Goal: Information Seeking & Learning: Learn about a topic

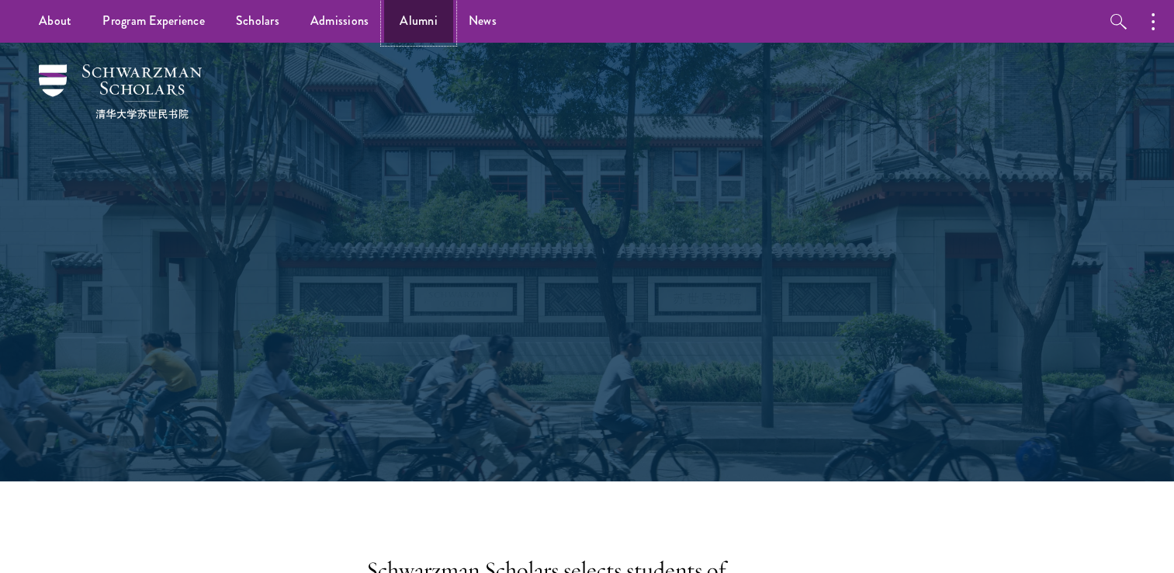
click at [405, 16] on link "Alumni" at bounding box center [418, 21] width 69 height 43
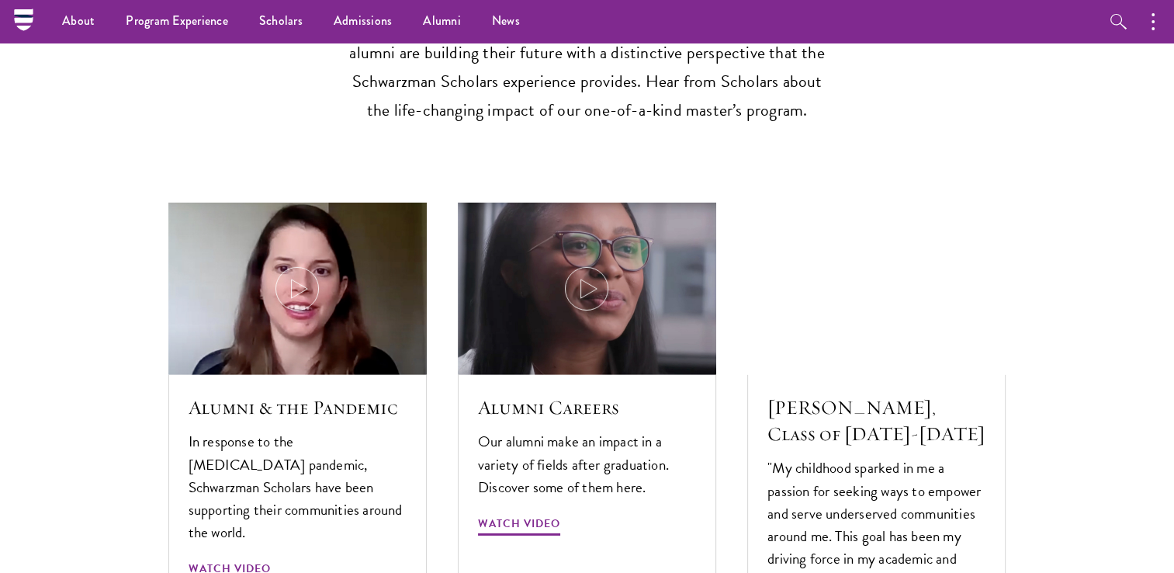
scroll to position [4552, 0]
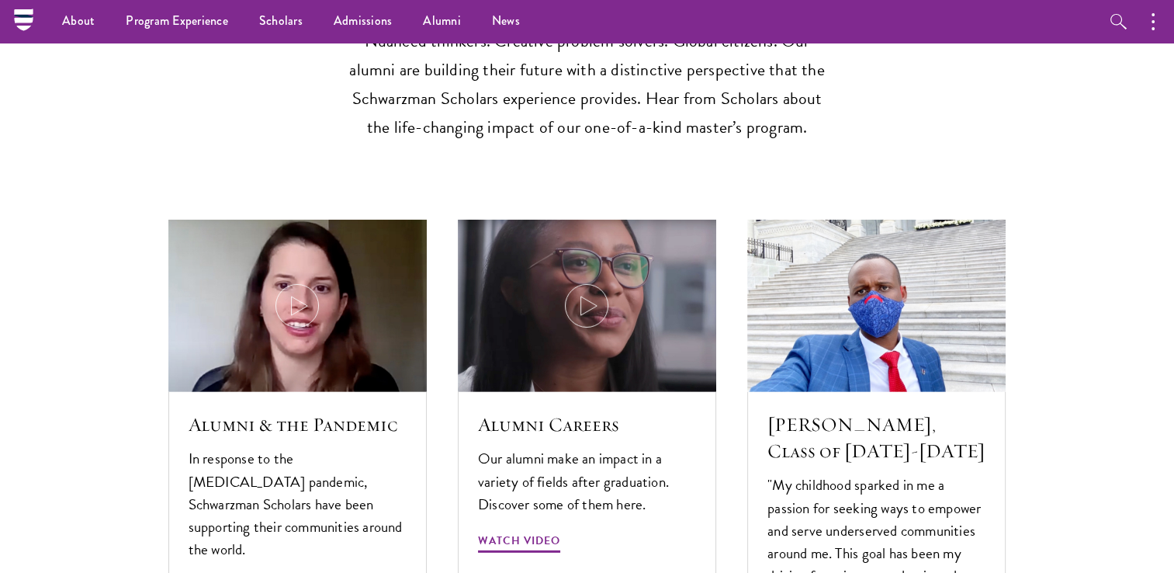
drag, startPoint x: 1164, startPoint y: 376, endPoint x: 1174, endPoint y: 413, distance: 38.4
drag, startPoint x: 1174, startPoint y: 413, endPoint x: 1161, endPoint y: 446, distance: 34.9
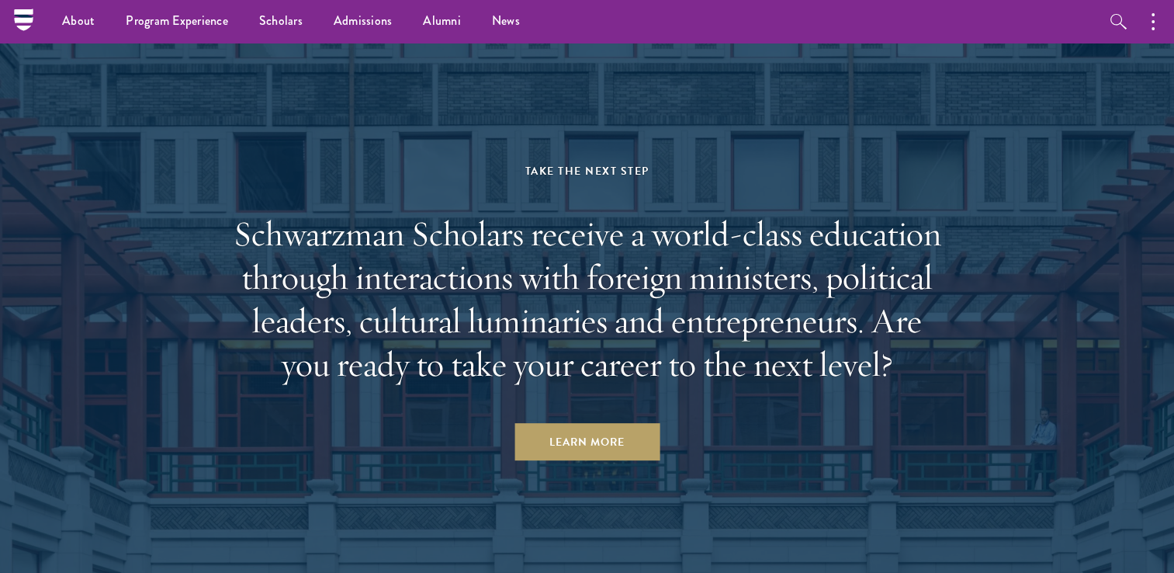
scroll to position [6500, 0]
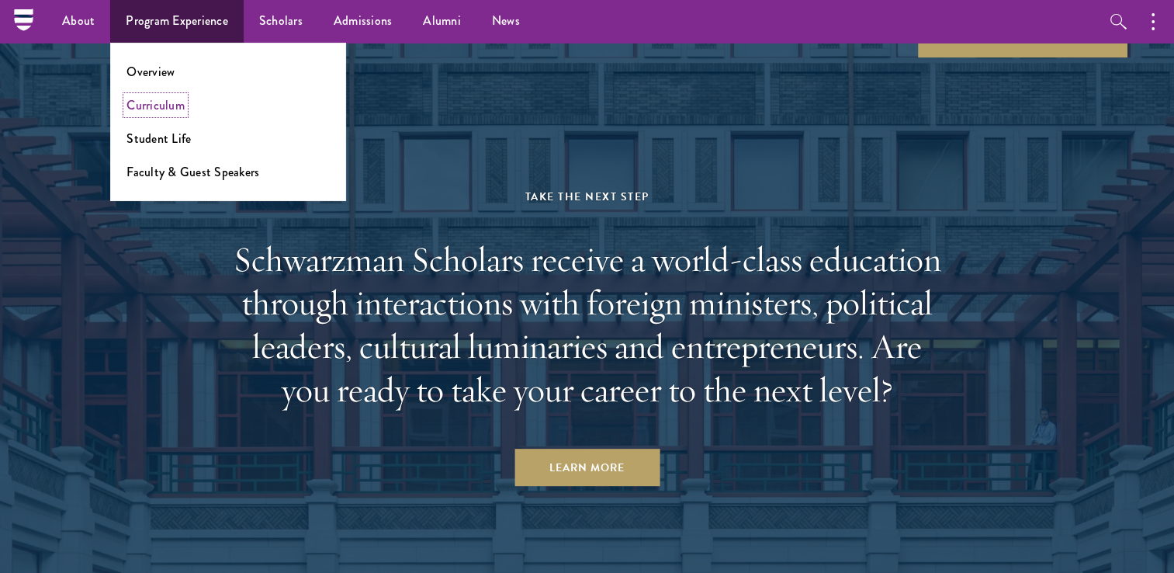
click at [135, 104] on link "Curriculum" at bounding box center [156, 105] width 58 height 18
